Goal: Use online tool/utility: Utilize a website feature to perform a specific function

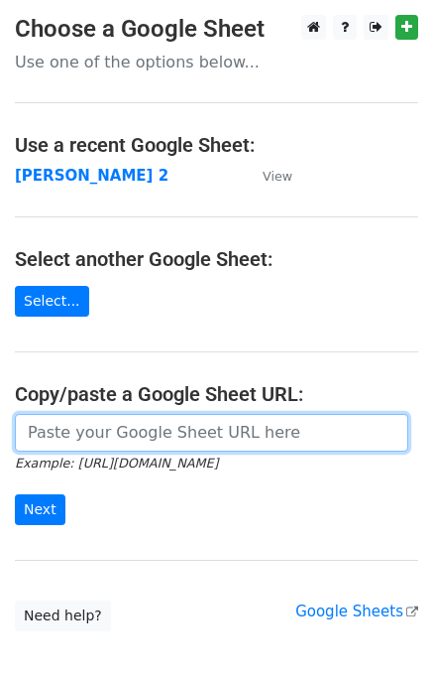
click at [100, 430] on input "url" at bounding box center [212, 433] width 394 height 38
type input "[URL][DOMAIN_NAME]"
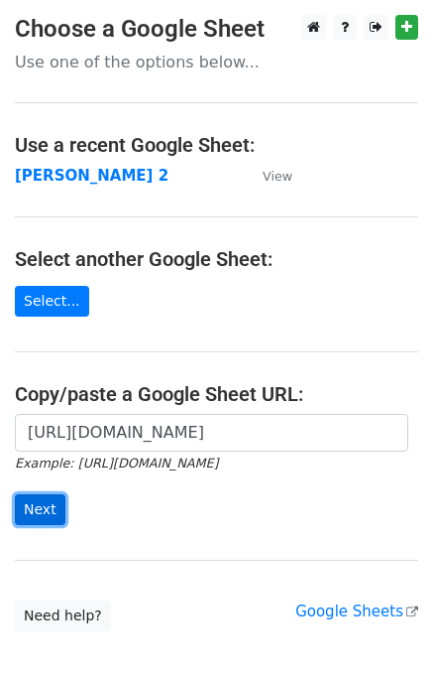
click at [51, 504] on input "Next" at bounding box center [40, 509] width 51 height 31
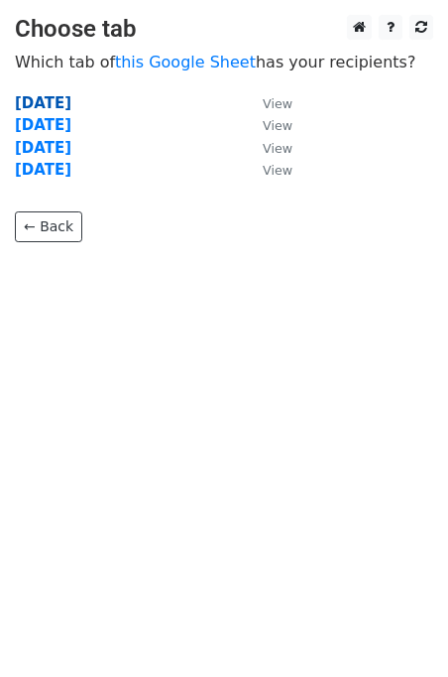
click at [35, 101] on strong "Tuesday" at bounding box center [43, 103] width 57 height 18
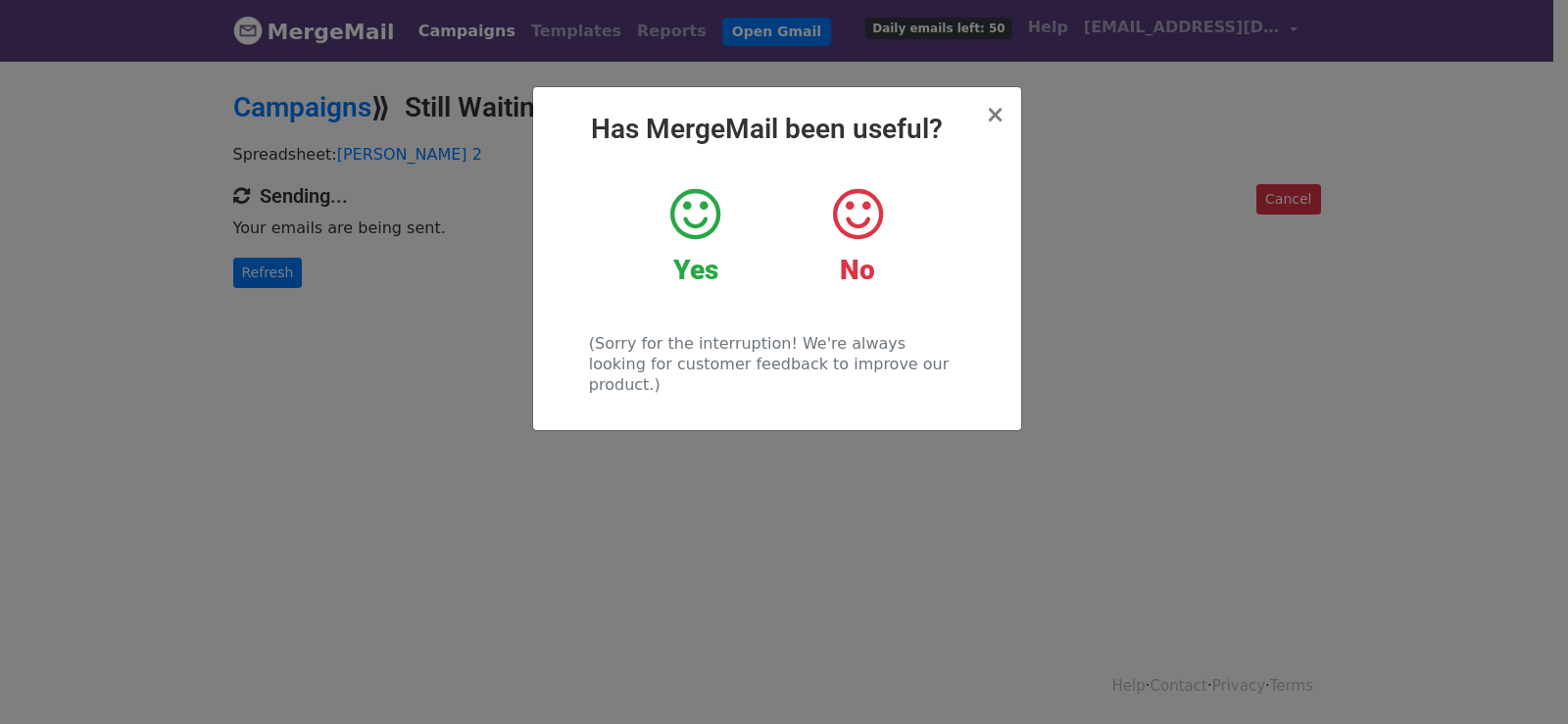
drag, startPoint x: 464, startPoint y: 368, endPoint x: 390, endPoint y: 328, distance: 84.1
click at [453, 362] on div "× Has MergeMail been useful? Yes No (Sorry for the interruption! We're always l…" at bounding box center [784, 392] width 1568 height 666
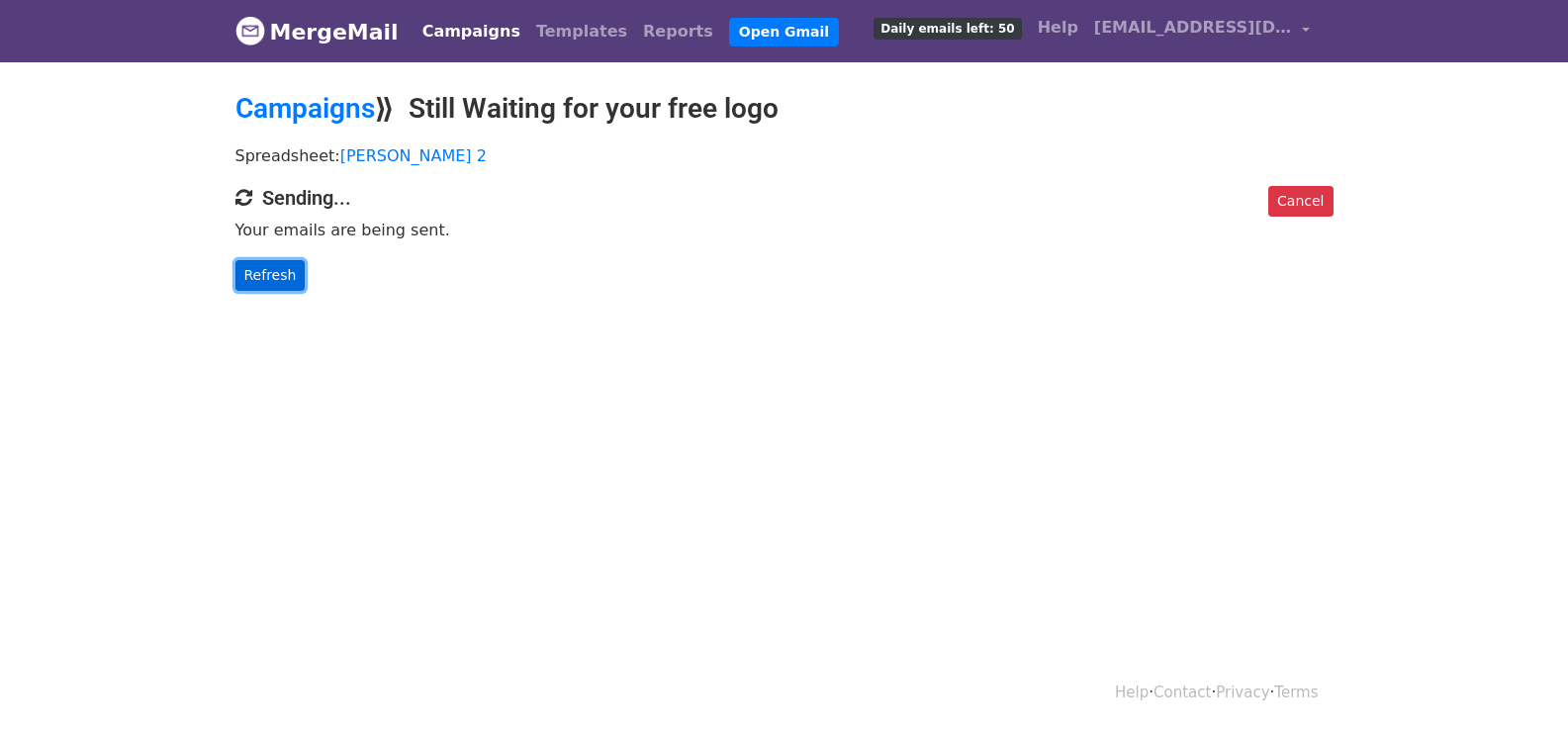
click at [273, 274] on link "Refresh" at bounding box center [270, 275] width 70 height 31
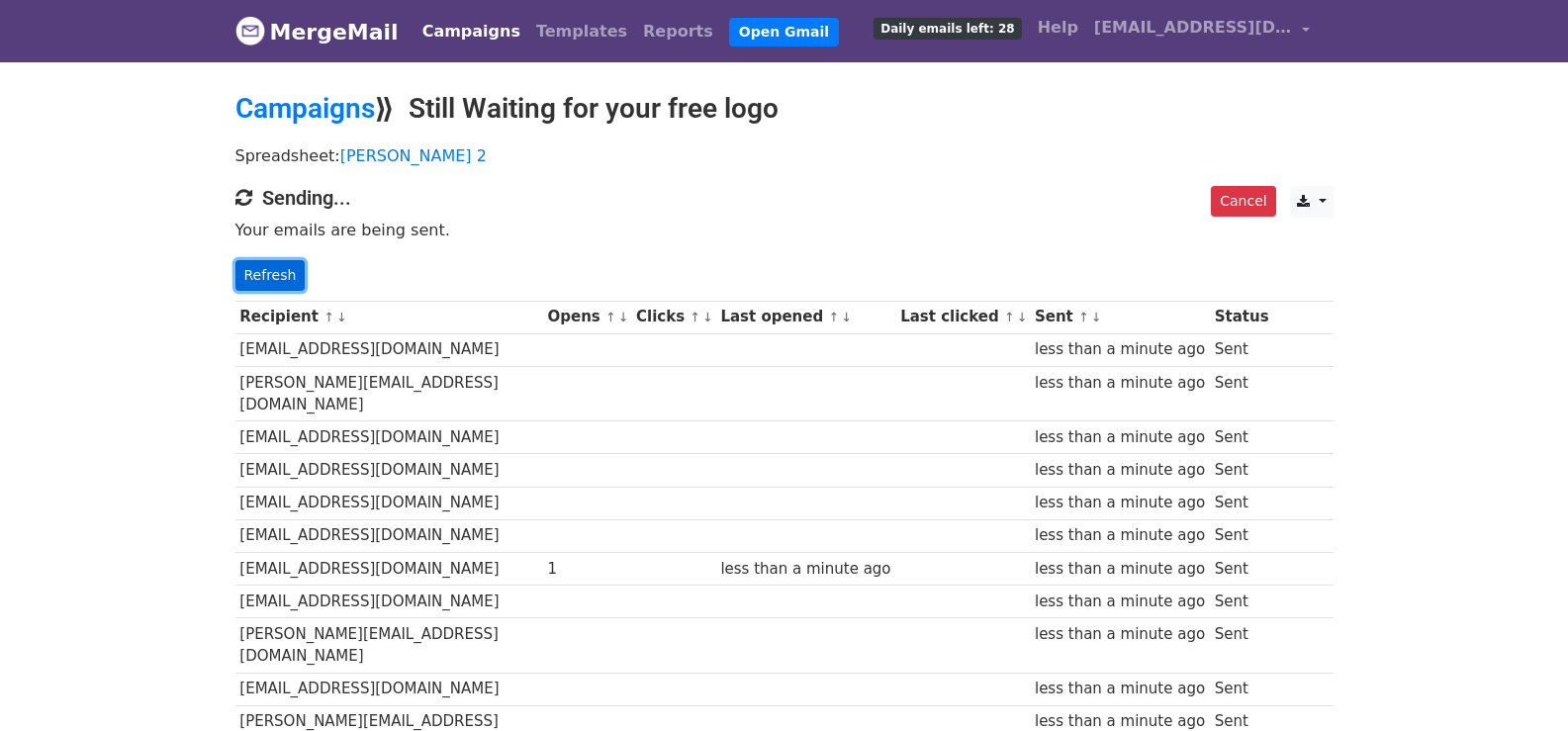
click at [277, 271] on link "Refresh" at bounding box center [270, 275] width 70 height 31
